Goal: Information Seeking & Learning: Learn about a topic

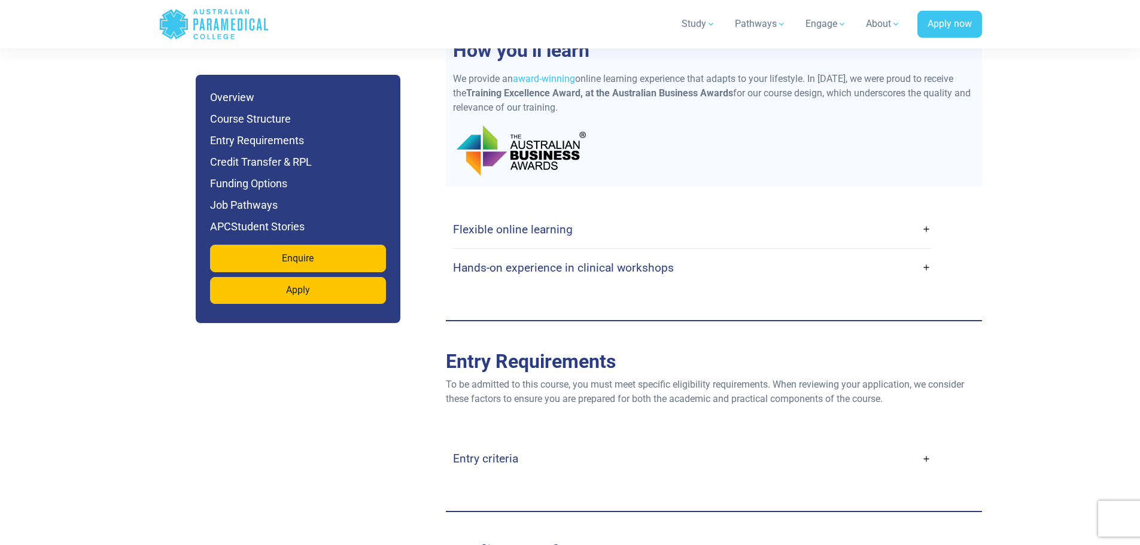
scroll to position [2665, 0]
click at [921, 445] on link "Entry criteria" at bounding box center [692, 459] width 478 height 28
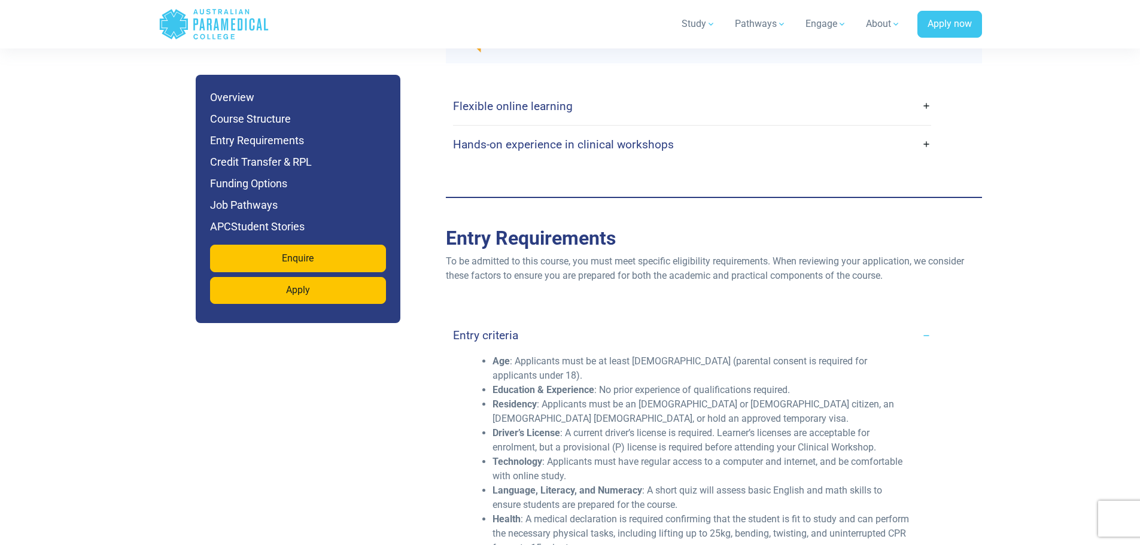
scroll to position [2905, 0]
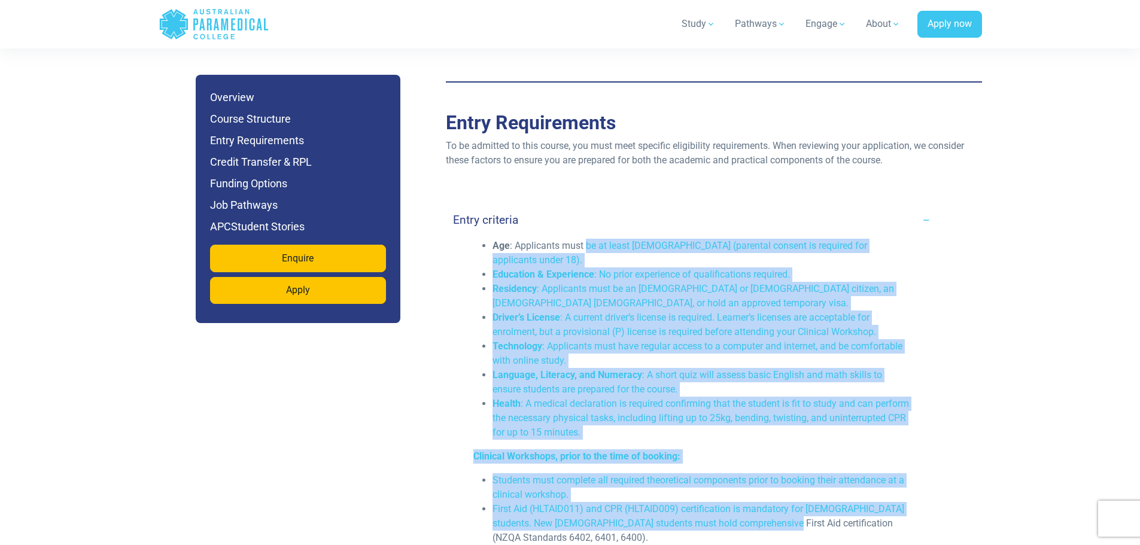
drag, startPoint x: 586, startPoint y: 211, endPoint x: 773, endPoint y: 464, distance: 314.8
click at [769, 490] on div "Age : Applicants must be at least [DEMOGRAPHIC_DATA] (parental consent is requi…" at bounding box center [692, 418] width 452 height 359
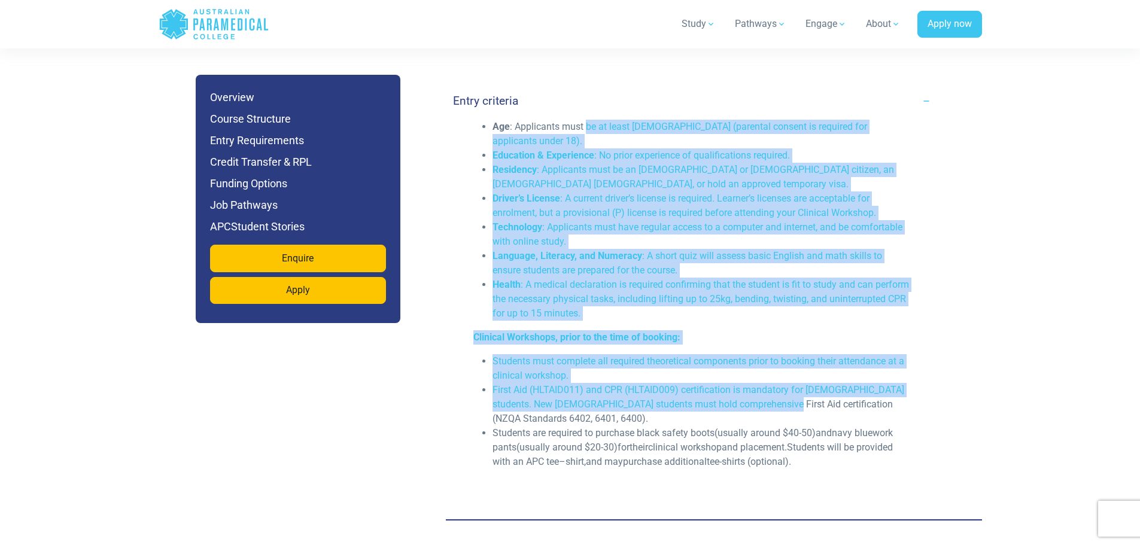
scroll to position [3024, 0]
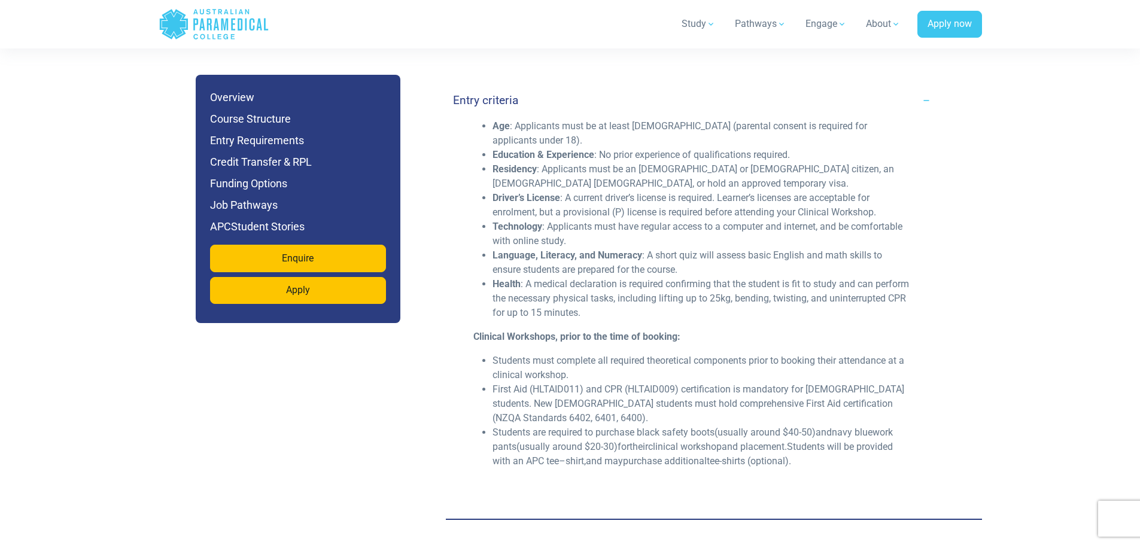
click at [734, 392] on li "First Aid (HLTAID011) and CPR (HLTAID009) certification is mandatory for [DEMOG…" at bounding box center [701, 403] width 418 height 43
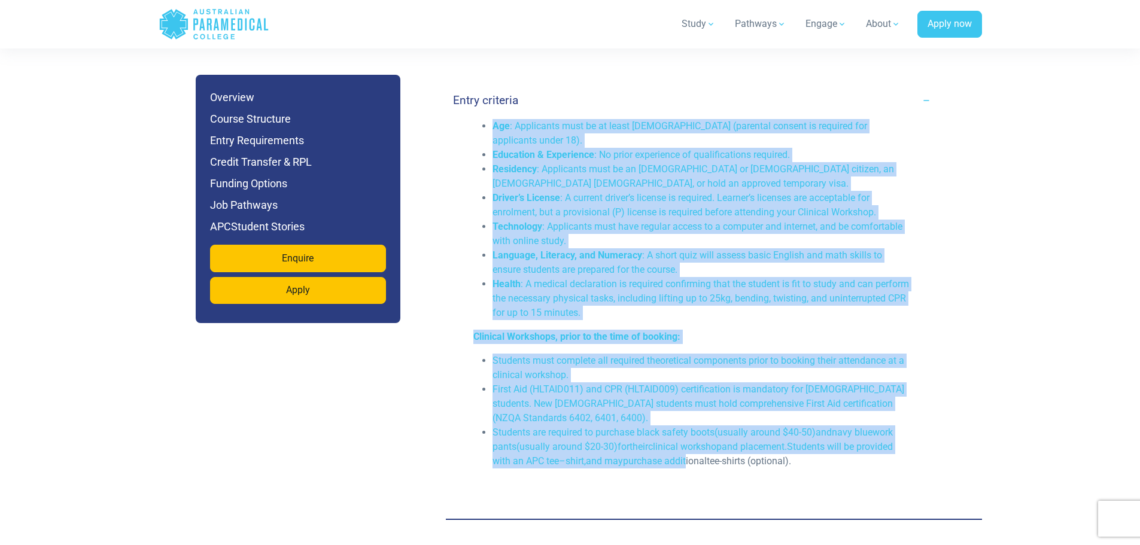
drag, startPoint x: 610, startPoint y: 142, endPoint x: 488, endPoint y: 102, distance: 128.1
click at [488, 119] on div "Age : Applicants must be at least [DEMOGRAPHIC_DATA] (parental consent is requi…" at bounding box center [692, 298] width 452 height 359
click at [488, 119] on ul "Age : Applicants must be at least [DEMOGRAPHIC_DATA] (parental consent is requi…" at bounding box center [691, 219] width 437 height 201
drag, startPoint x: 449, startPoint y: 75, endPoint x: 855, endPoint y: 446, distance: 550.0
click at [855, 446] on div "Entry criteria Age : Applicants must be at least [DEMOGRAPHIC_DATA] (parental c…" at bounding box center [714, 283] width 536 height 452
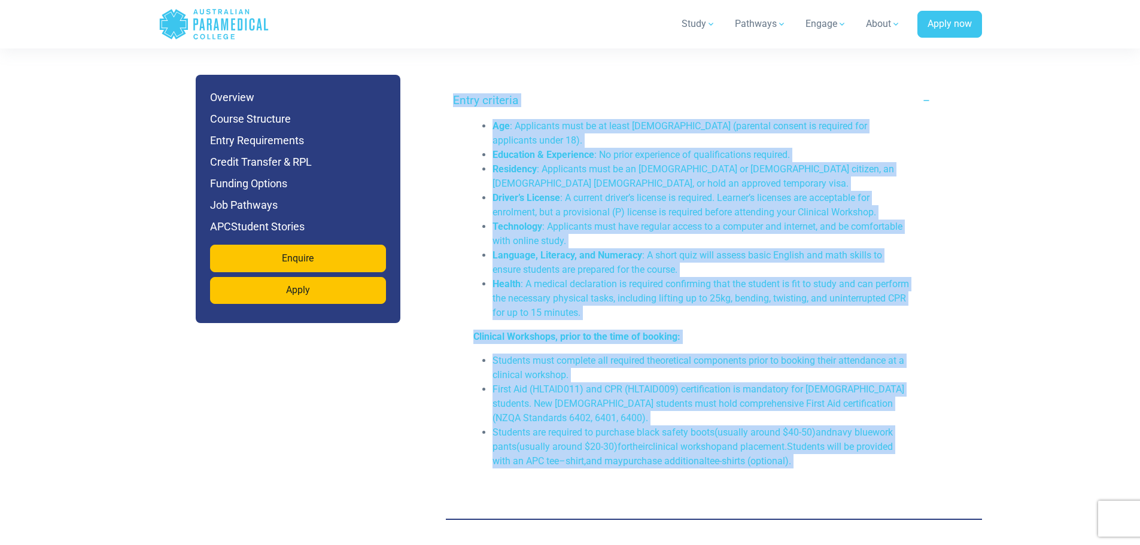
click at [866, 426] on span "navy blue" at bounding box center [851, 431] width 41 height 11
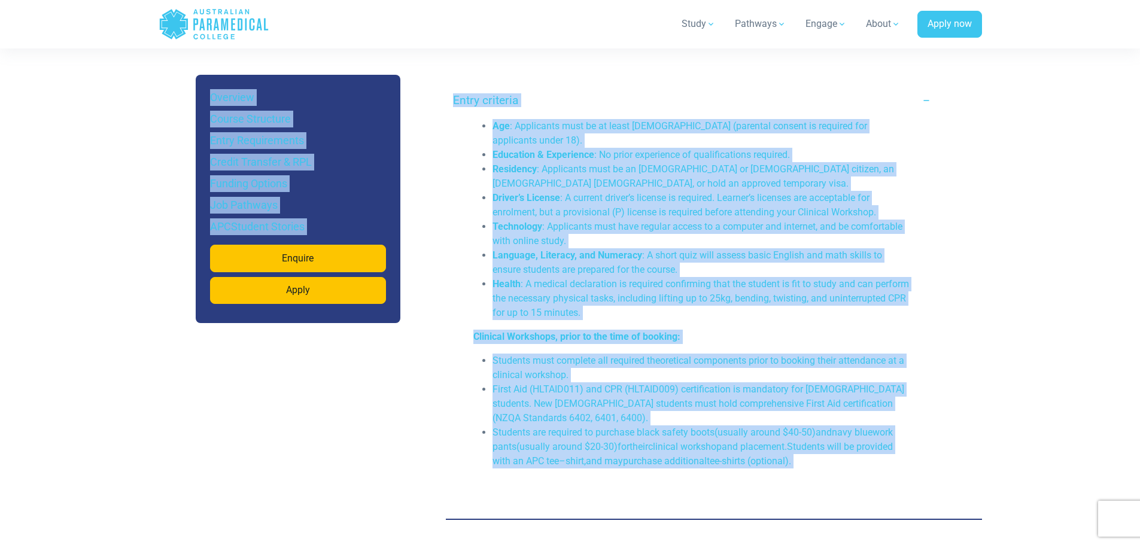
drag, startPoint x: 860, startPoint y: 429, endPoint x: 404, endPoint y: 59, distance: 586.9
click at [404, 59] on div "Jump to Section Overview Course Structure Entry Requirements Credit Transfer & …" at bounding box center [569, 232] width 837 height 4408
click at [739, 220] on li "Technology : Applicants must have regular access to a computer and internet, an…" at bounding box center [701, 234] width 418 height 29
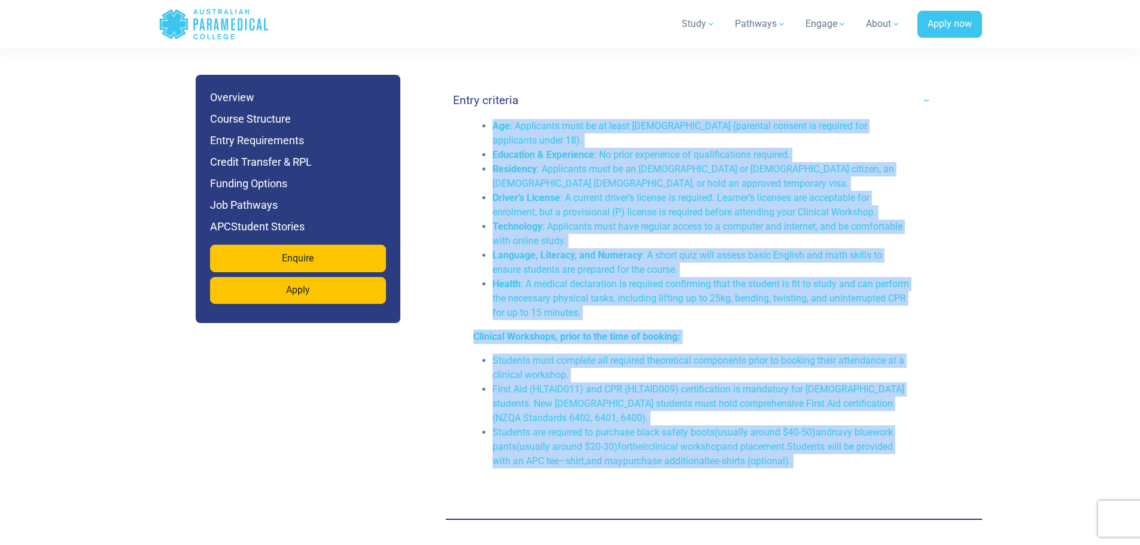
drag, startPoint x: 669, startPoint y: 86, endPoint x: 887, endPoint y: 448, distance: 423.2
click at [887, 448] on div "Entry criteria Age : Applicants must be at least [DEMOGRAPHIC_DATA] (parental c…" at bounding box center [692, 283] width 478 height 404
click at [887, 447] on div "Age : Applicants must be at least [DEMOGRAPHIC_DATA] (parental consent is requi…" at bounding box center [692, 298] width 452 height 359
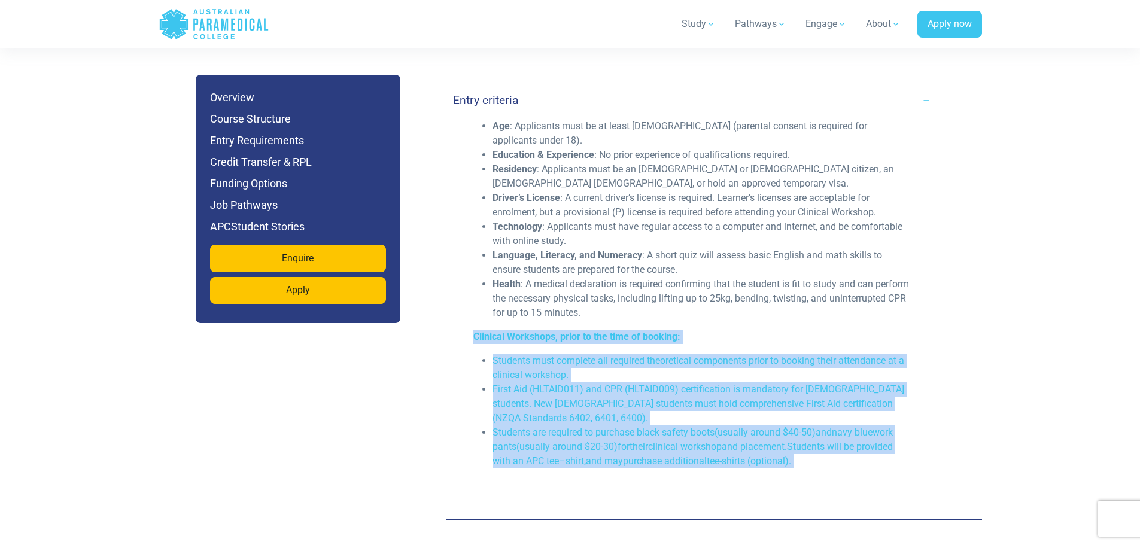
drag, startPoint x: 842, startPoint y: 432, endPoint x: 472, endPoint y: 306, distance: 390.6
click at [472, 306] on div "Age : Applicants must be at least [DEMOGRAPHIC_DATA] (parental consent is requi…" at bounding box center [692, 298] width 452 height 359
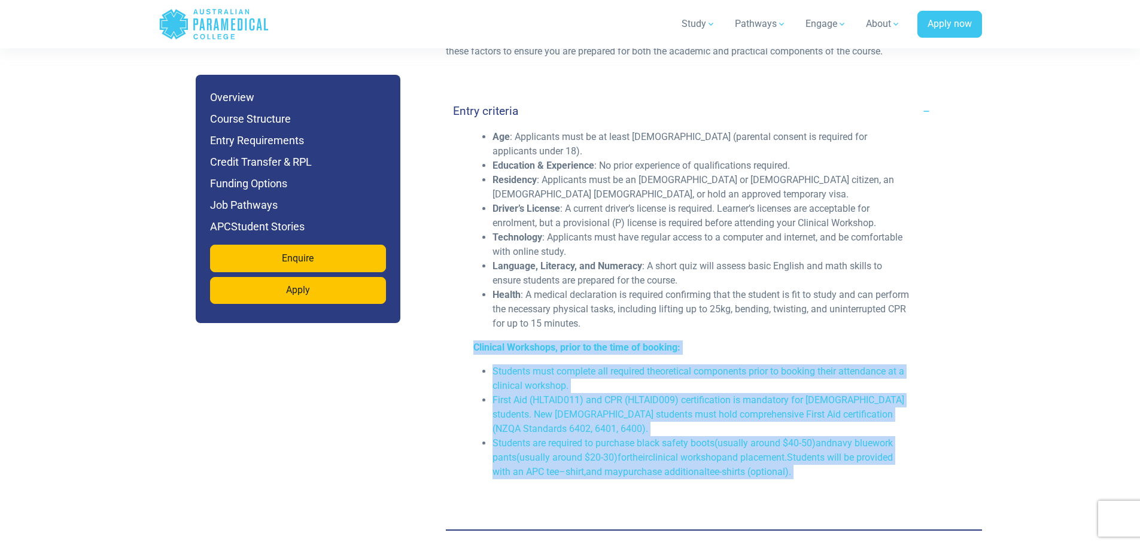
scroll to position [3084, 0]
